Goal: Complete application form: Complete application form

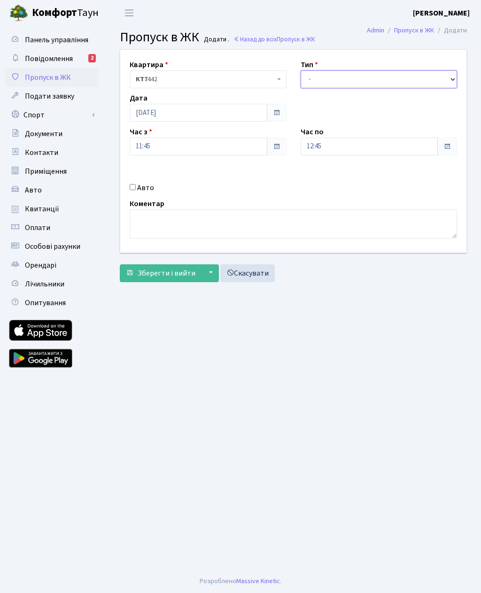
click at [319, 74] on select "- Доставка Таксі Гості Сервіс" at bounding box center [379, 79] width 157 height 18
click at [332, 75] on select "- Доставка Таксі Гості Сервіс" at bounding box center [379, 79] width 157 height 18
select select "3"
click at [343, 132] on div "Час по 12:45" at bounding box center [379, 140] width 171 height 29
click at [352, 141] on input "12:45" at bounding box center [370, 147] width 138 height 18
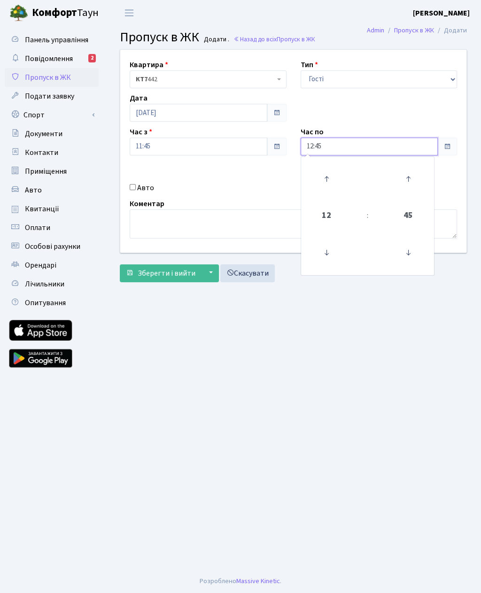
click at [406, 173] on icon at bounding box center [408, 178] width 25 height 25
click at [400, 248] on icon at bounding box center [408, 252] width 25 height 25
click at [400, 244] on icon at bounding box center [408, 252] width 25 height 25
click at [402, 249] on icon at bounding box center [408, 252] width 25 height 25
click at [392, 262] on td at bounding box center [408, 253] width 47 height 41
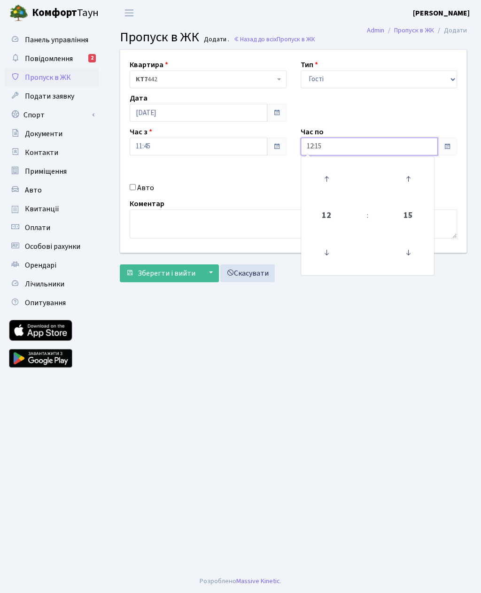
click at [395, 261] on link at bounding box center [409, 253] width 28 height 34
click at [400, 246] on icon at bounding box center [408, 252] width 25 height 25
click at [396, 249] on icon at bounding box center [408, 252] width 25 height 25
click at [395, 254] on link at bounding box center [409, 253] width 28 height 34
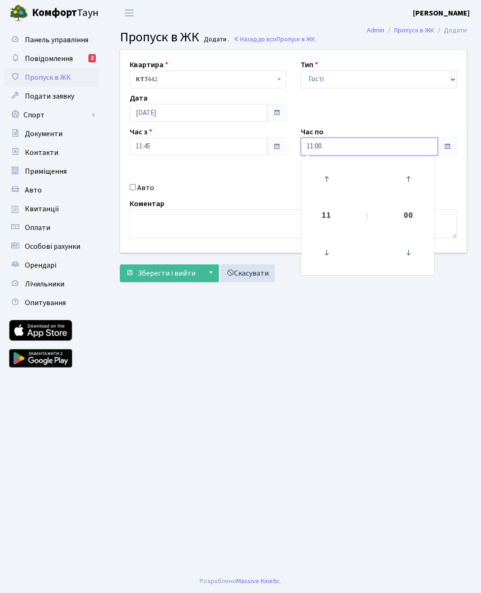
click at [317, 250] on icon at bounding box center [326, 252] width 25 height 25
click at [325, 248] on icon at bounding box center [326, 252] width 25 height 25
click at [323, 249] on icon at bounding box center [326, 252] width 25 height 25
click at [316, 248] on icon at bounding box center [326, 252] width 25 height 25
click at [317, 248] on icon at bounding box center [326, 252] width 25 height 25
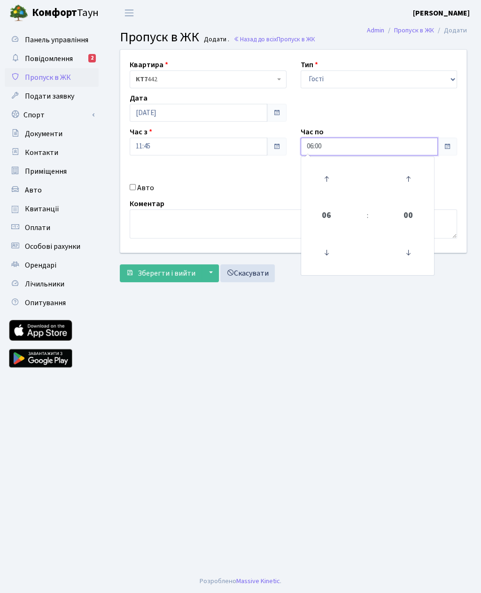
click at [319, 250] on icon at bounding box center [326, 252] width 25 height 25
click at [310, 251] on td at bounding box center [326, 253] width 47 height 41
click at [406, 251] on icon at bounding box center [408, 252] width 25 height 25
click at [403, 257] on icon at bounding box center [408, 252] width 25 height 25
click at [323, 254] on icon at bounding box center [326, 252] width 25 height 25
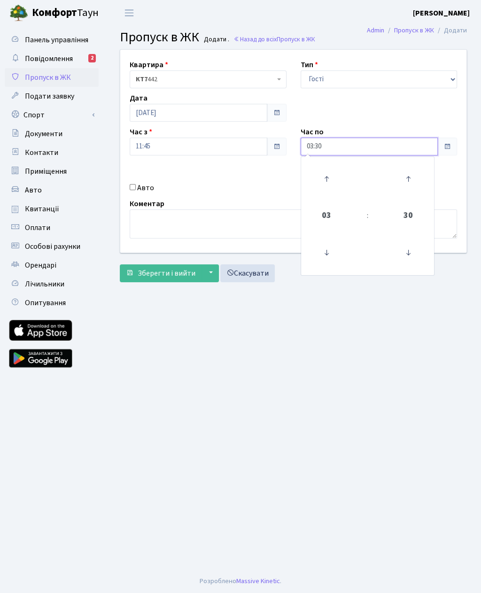
click at [327, 257] on icon at bounding box center [326, 252] width 25 height 25
click at [333, 253] on icon at bounding box center [326, 252] width 25 height 25
click at [325, 171] on icon at bounding box center [326, 178] width 25 height 25
click at [326, 177] on icon at bounding box center [326, 178] width 25 height 25
click at [328, 177] on icon at bounding box center [326, 178] width 25 height 25
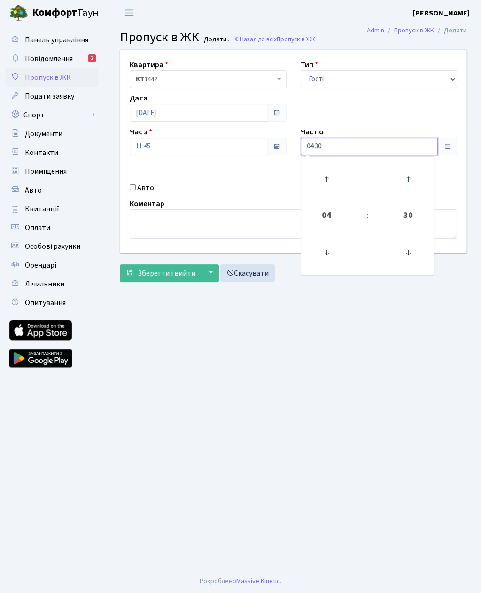
click at [326, 178] on icon at bounding box center [326, 178] width 25 height 25
click at [327, 177] on icon at bounding box center [326, 178] width 25 height 25
click at [328, 180] on icon at bounding box center [326, 178] width 25 height 25
click at [326, 181] on icon at bounding box center [326, 178] width 25 height 25
click at [330, 187] on icon at bounding box center [326, 178] width 25 height 25
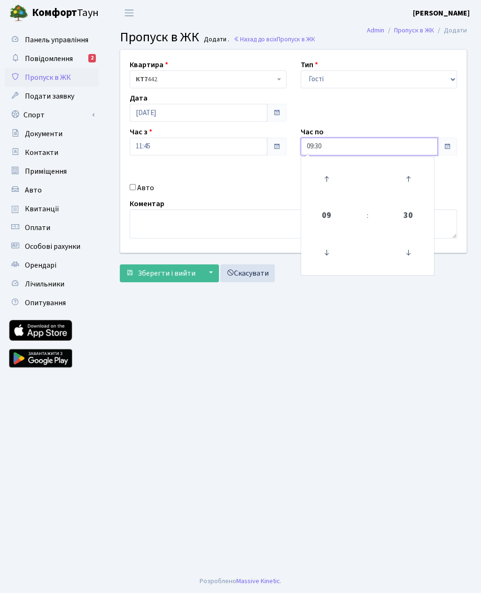
click at [327, 183] on icon at bounding box center [326, 178] width 25 height 25
click at [325, 181] on icon at bounding box center [326, 178] width 25 height 25
click at [326, 184] on icon at bounding box center [326, 178] width 25 height 25
click at [330, 185] on icon at bounding box center [326, 178] width 25 height 25
click at [327, 183] on icon at bounding box center [326, 178] width 25 height 25
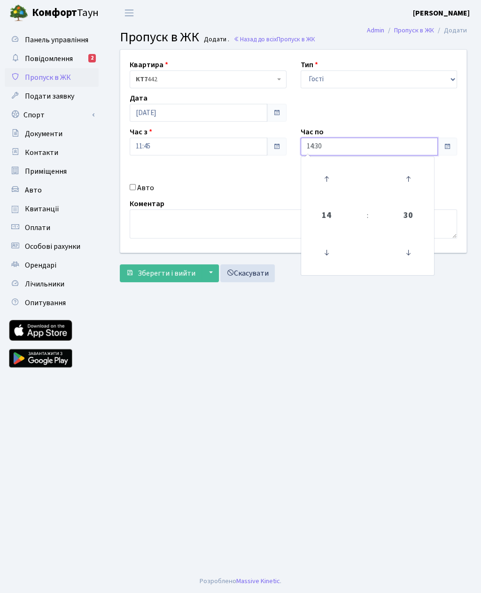
click at [327, 180] on icon at bounding box center [326, 178] width 25 height 25
click at [324, 181] on icon at bounding box center [326, 178] width 25 height 25
click at [328, 185] on icon at bounding box center [326, 178] width 25 height 25
click at [323, 180] on icon at bounding box center [326, 178] width 25 height 25
click at [328, 179] on icon at bounding box center [326, 178] width 25 height 25
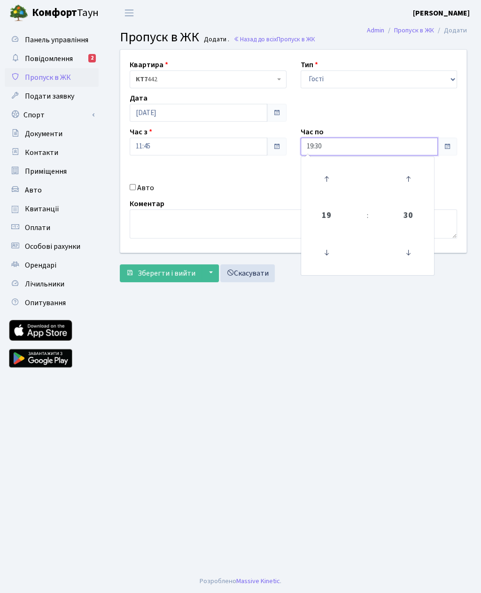
click at [323, 181] on icon at bounding box center [326, 178] width 25 height 25
click at [325, 181] on icon at bounding box center [326, 178] width 25 height 25
click at [325, 187] on icon at bounding box center [326, 178] width 25 height 25
click at [327, 189] on icon at bounding box center [326, 178] width 25 height 25
click at [328, 194] on link at bounding box center [326, 179] width 28 height 34
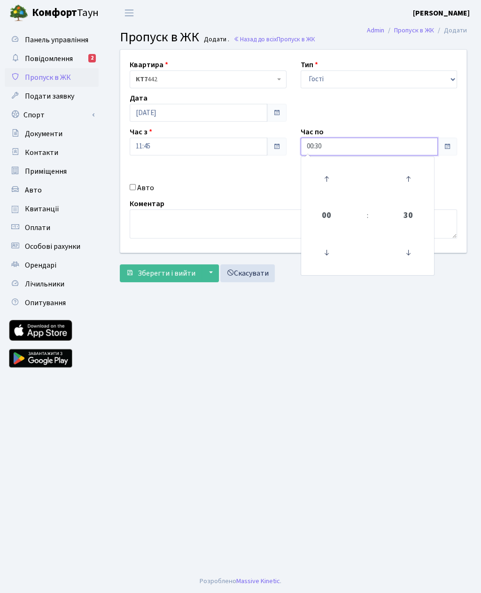
click at [326, 258] on icon at bounding box center [326, 252] width 25 height 25
type input "23:30"
click at [127, 185] on div "Авто" at bounding box center [208, 187] width 171 height 11
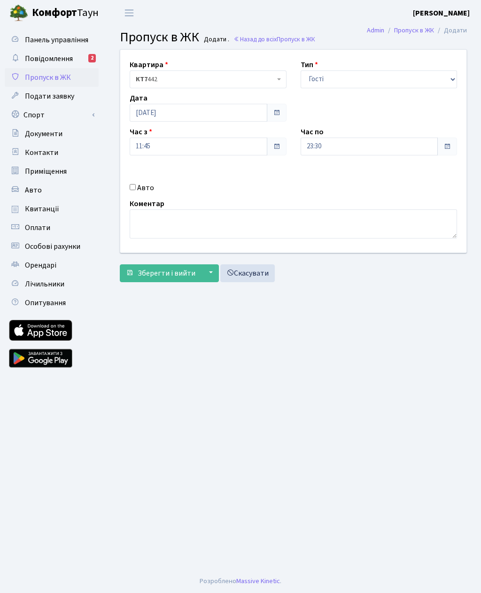
click at [132, 195] on div "Квартира <b>КТ7</b>&nbsp;&nbsp;&nbsp;442 КТ7 442 Тип - Доставка Таксі Гості Сер…" at bounding box center [293, 151] width 360 height 203
click at [139, 188] on label "Авто" at bounding box center [145, 187] width 17 height 11
click at [136, 188] on input "Авто" at bounding box center [133, 187] width 6 height 6
checkbox input "true"
type input "Ка9630сс"
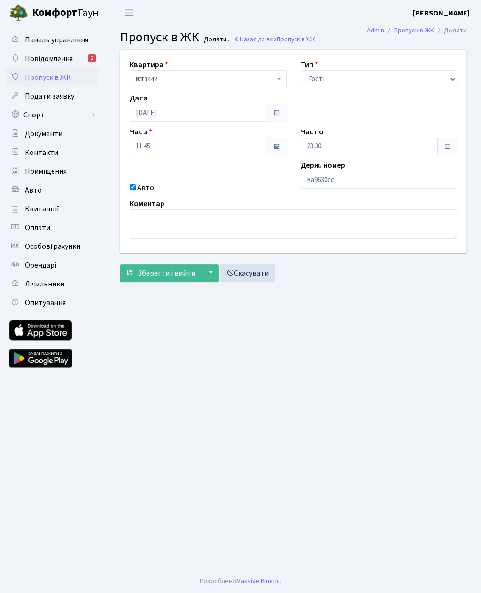
click at [156, 276] on span "Зберегти і вийти" at bounding box center [167, 273] width 58 height 10
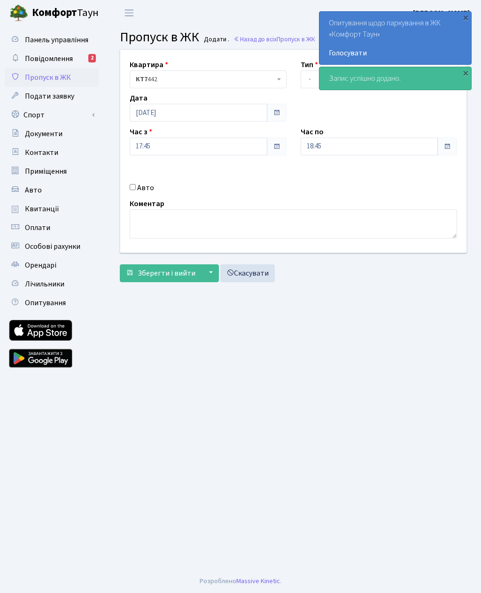
click at [181, 280] on button "Зберегти і вийти" at bounding box center [161, 273] width 82 height 18
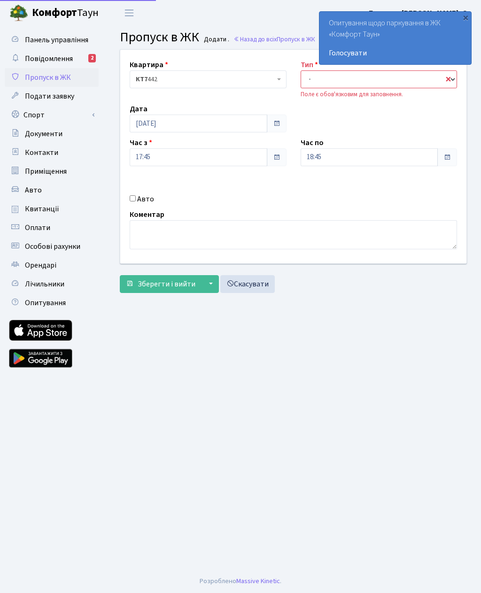
click at [331, 84] on select "- Доставка Таксі Гості Сервіс" at bounding box center [379, 79] width 157 height 18
select select "3"
click at [149, 198] on label "Авто" at bounding box center [145, 199] width 17 height 11
click at [136, 198] on input "Авто" at bounding box center [133, 198] width 6 height 6
checkbox input "true"
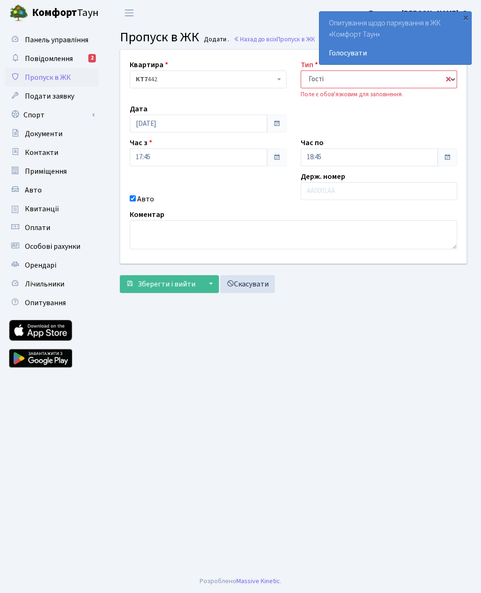
click at [344, 80] on select "- Доставка Таксі Гості Сервіс" at bounding box center [379, 79] width 157 height 18
click at [351, 182] on input "text" at bounding box center [379, 191] width 157 height 18
type input "Ка9646пр"
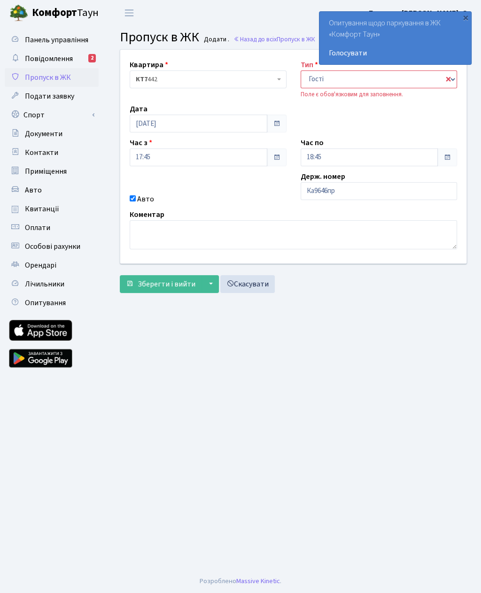
click at [165, 279] on span "Зберегти і вийти" at bounding box center [167, 284] width 58 height 10
